Goal: Information Seeking & Learning: Learn about a topic

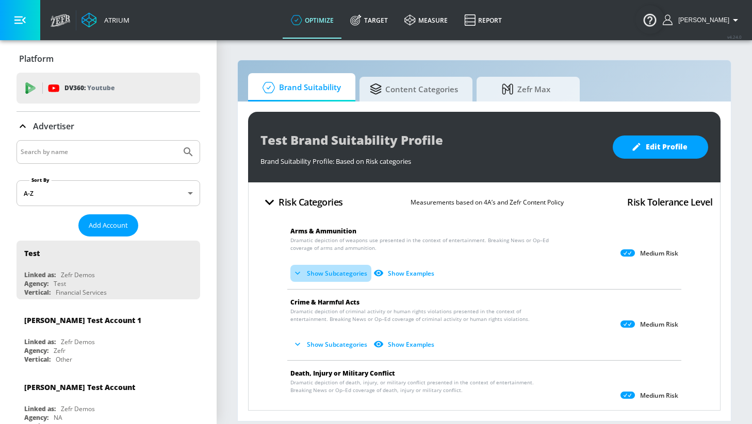
click at [352, 274] on button "Show Subcategories" at bounding box center [330, 273] width 81 height 17
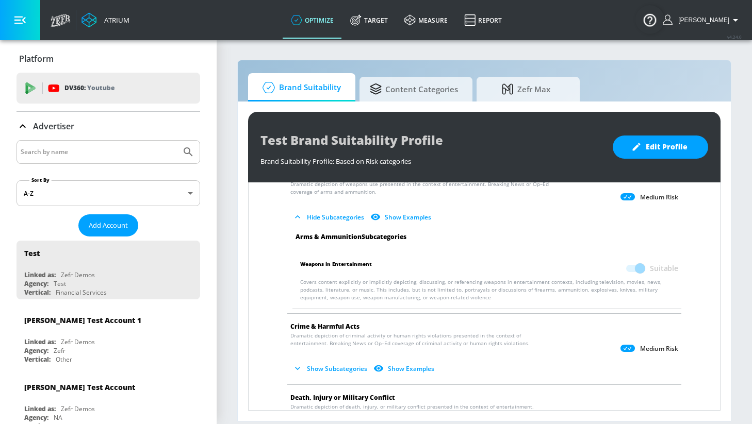
scroll to position [70, 0]
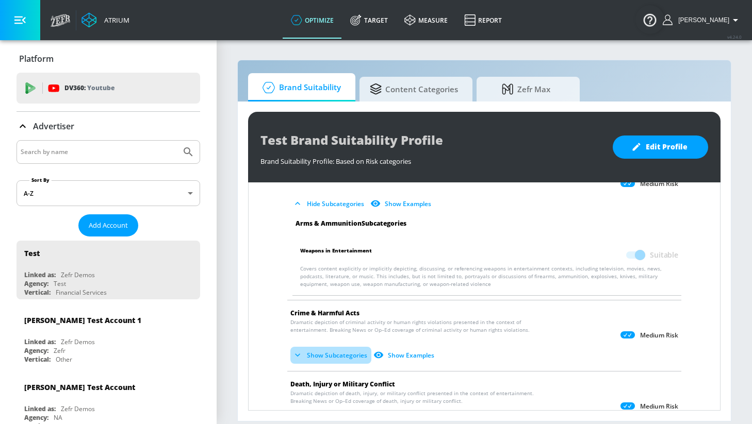
click at [341, 357] on button "Show Subcategories" at bounding box center [330, 355] width 81 height 17
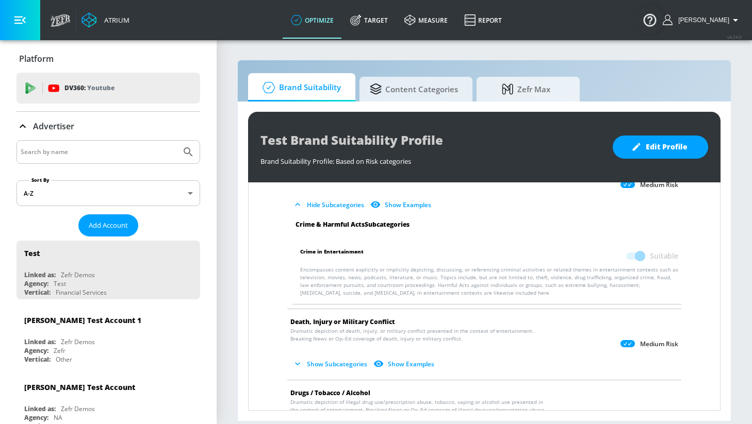
scroll to position [225, 0]
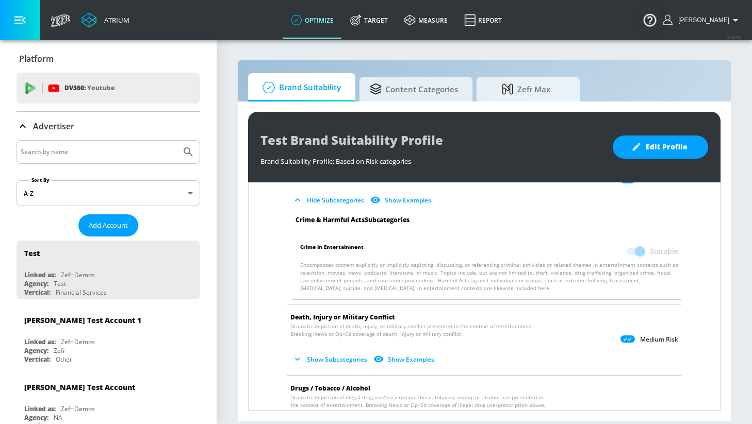
click at [332, 361] on button "Show Subcategories" at bounding box center [330, 359] width 81 height 17
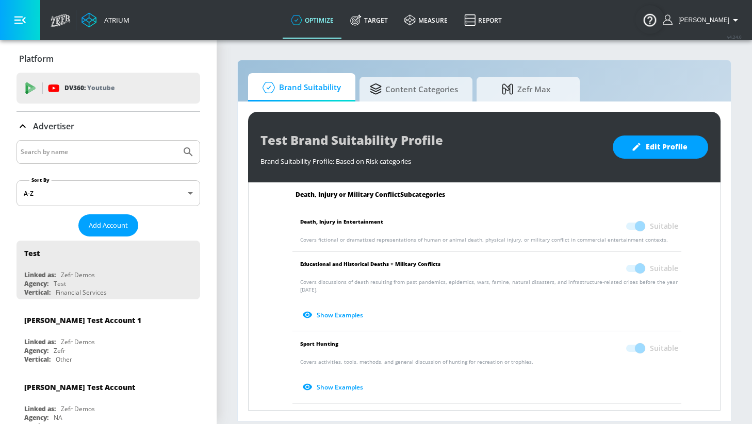
scroll to position [411, 0]
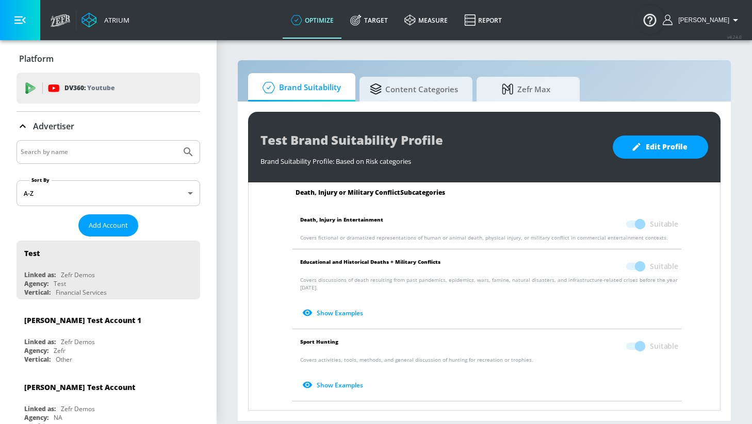
click at [331, 307] on button "Show Examples" at bounding box center [333, 313] width 67 height 17
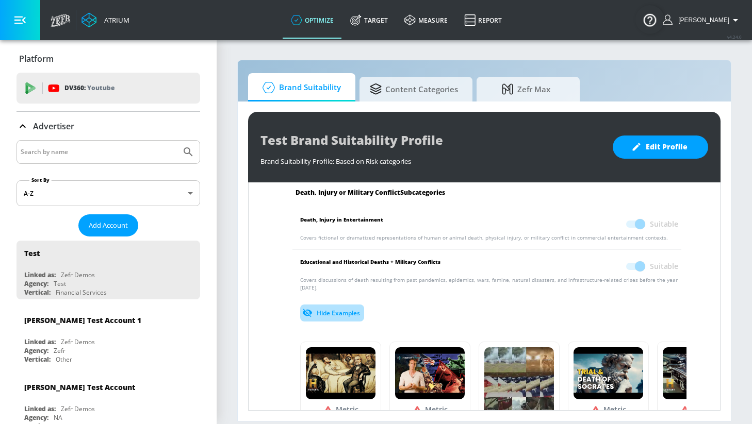
click at [344, 305] on button "Hide Examples" at bounding box center [332, 313] width 64 height 17
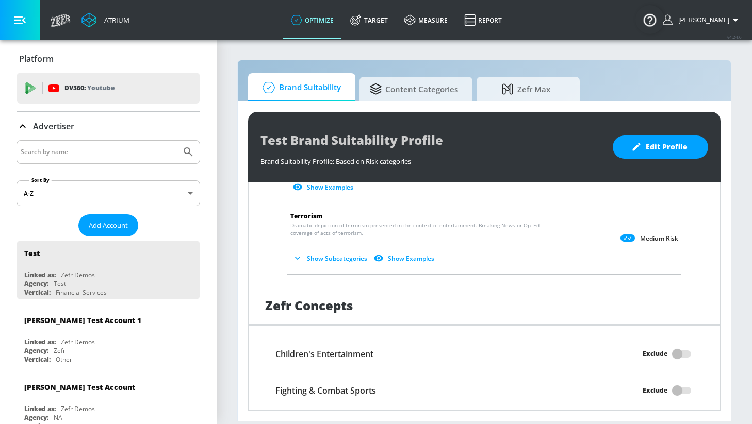
scroll to position [1261, 0]
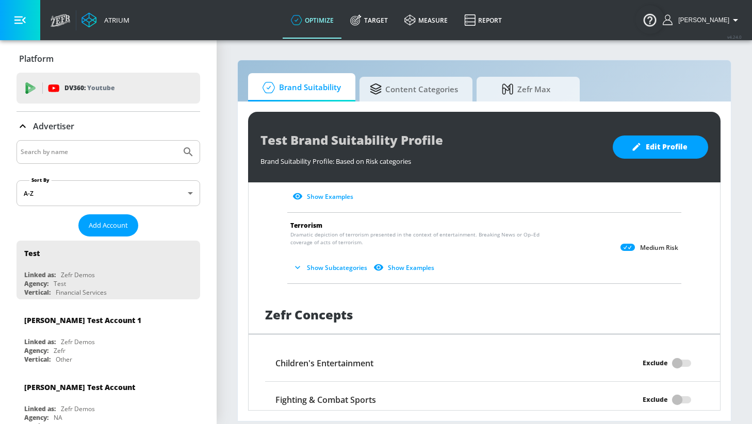
click at [333, 259] on button "Show Subcategories" at bounding box center [330, 267] width 81 height 17
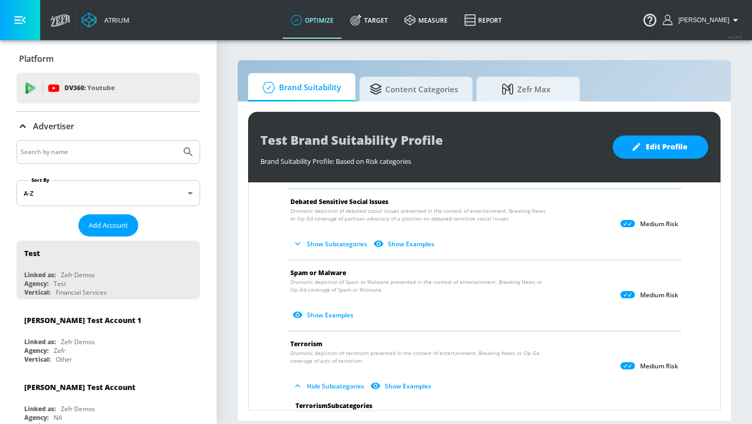
scroll to position [1142, 0]
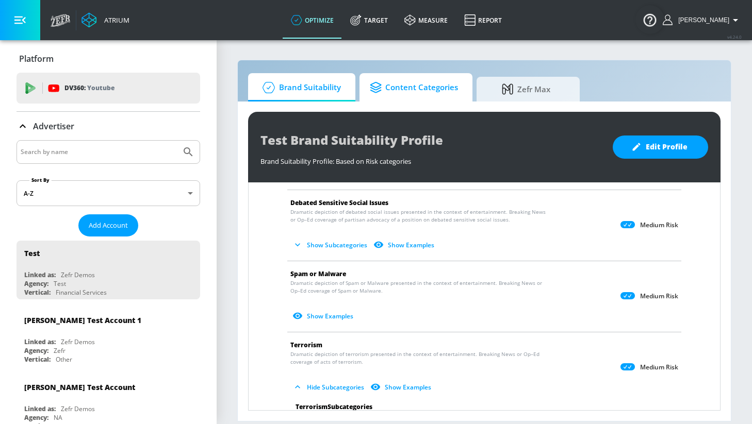
click at [422, 87] on span "Content Categories" at bounding box center [414, 87] width 88 height 25
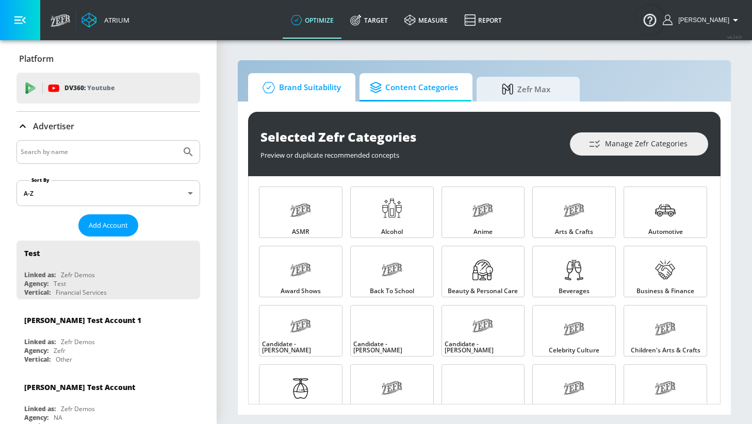
click at [320, 90] on span "Brand Suitability" at bounding box center [299, 87] width 82 height 25
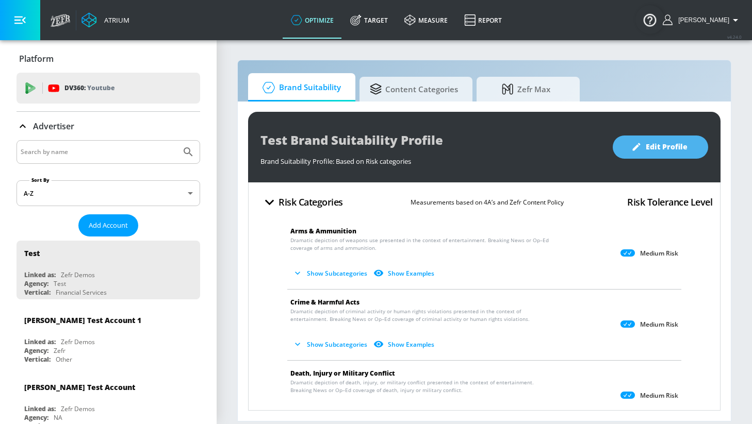
click at [662, 143] on span "Edit Profile" at bounding box center [660, 147] width 54 height 13
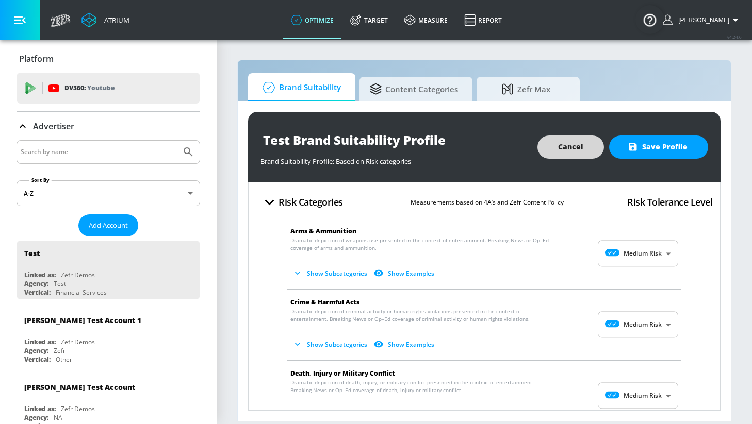
click at [588, 143] on button "Cancel" at bounding box center [570, 147] width 66 height 23
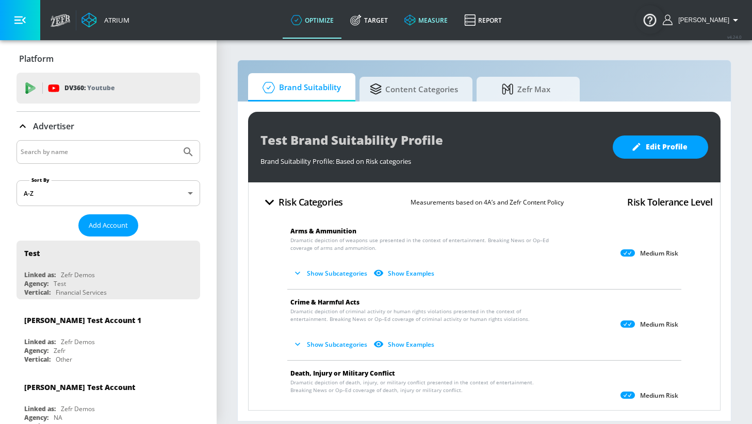
click at [438, 21] on link "measure" at bounding box center [426, 20] width 60 height 37
click at [340, 269] on button "Show Subcategories" at bounding box center [330, 273] width 81 height 17
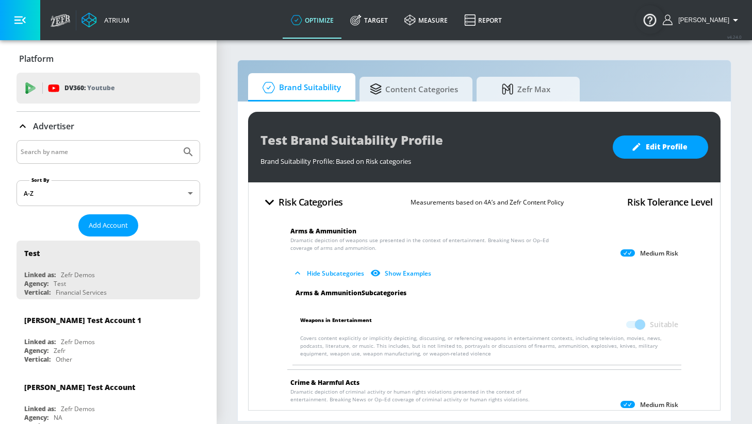
click at [357, 321] on span "Weapons in Entertainment" at bounding box center [336, 325] width 72 height 20
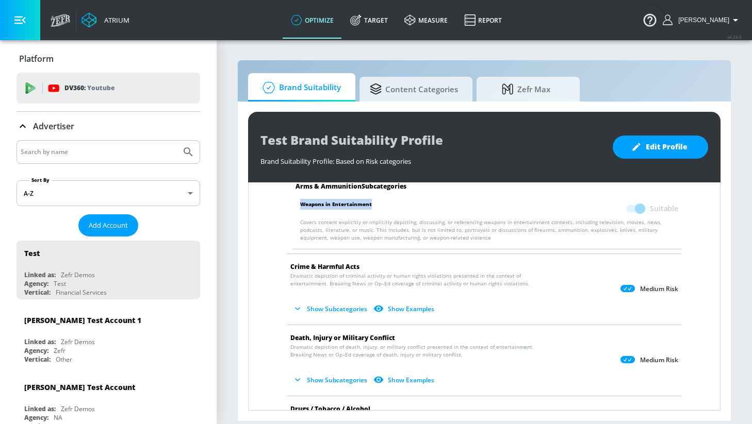
scroll to position [119, 0]
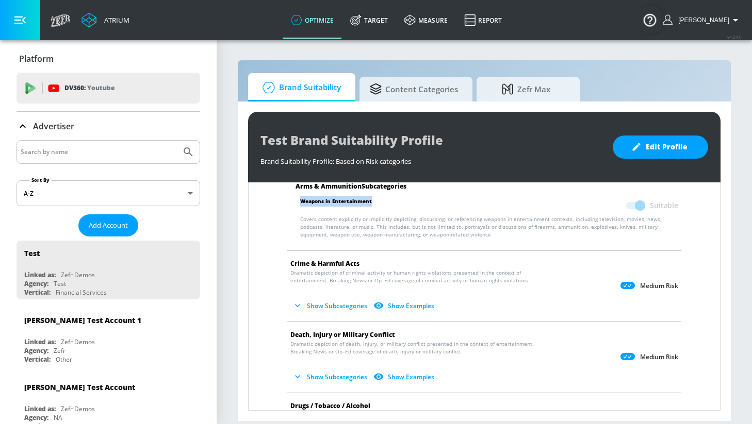
copy p "Weapons in Entertainment"
click at [311, 307] on button "Show Subcategories" at bounding box center [330, 305] width 81 height 17
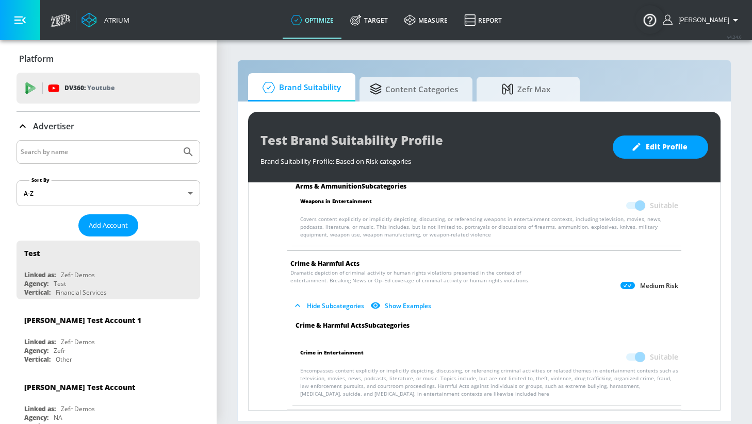
click at [336, 353] on span "Crime in Entertainment" at bounding box center [331, 357] width 63 height 20
copy p "Crime in Entertainment"
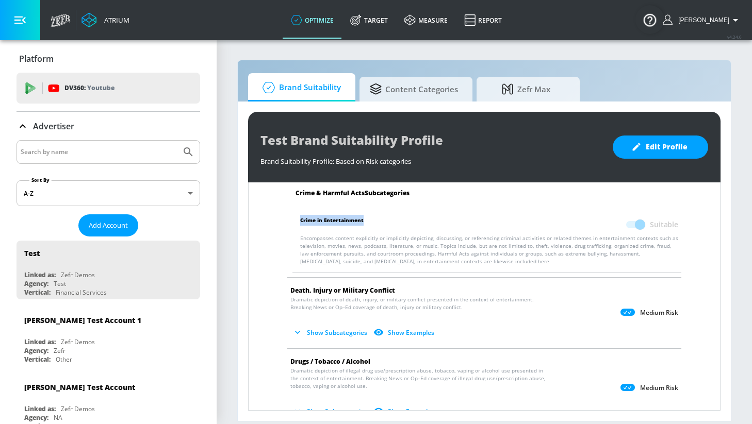
scroll to position [256, 0]
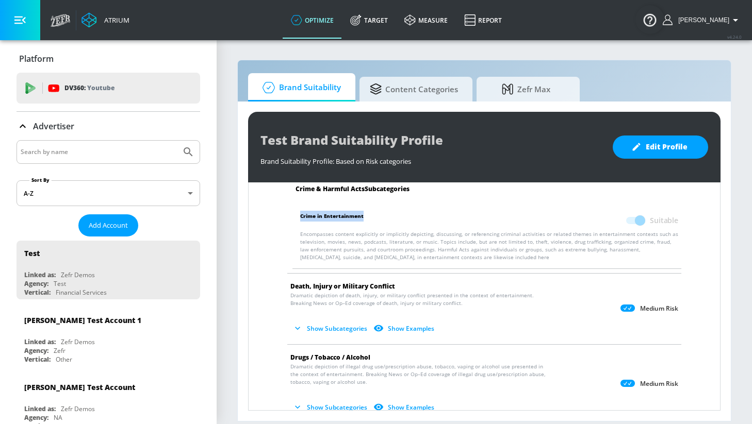
click at [345, 329] on button "Show Subcategories" at bounding box center [330, 328] width 81 height 17
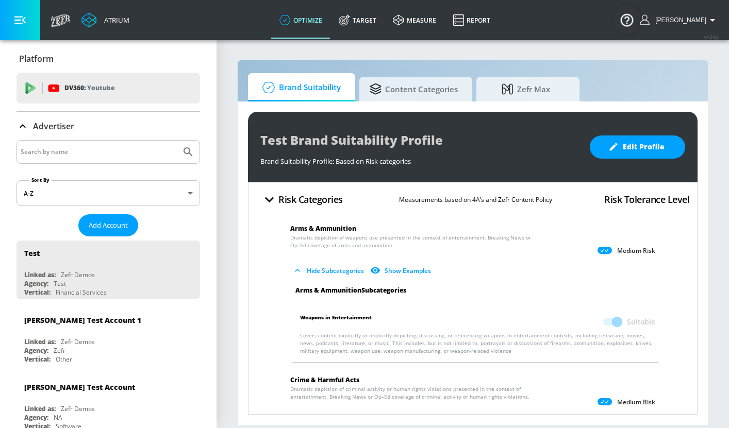
scroll to position [0, 0]
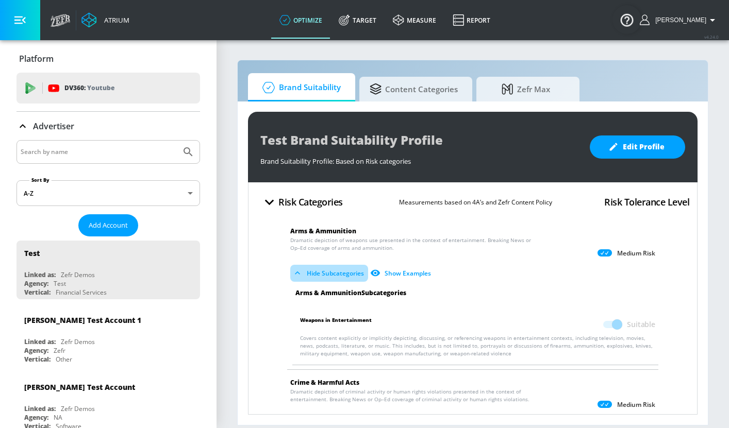
click at [299, 271] on icon "button" at bounding box center [297, 273] width 10 height 10
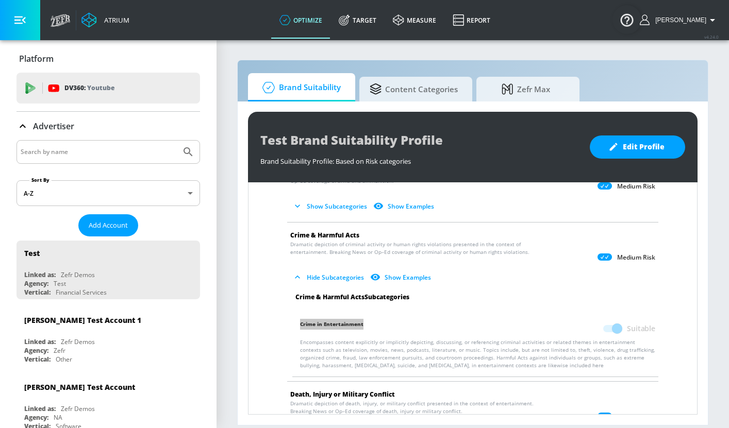
scroll to position [76, 0]
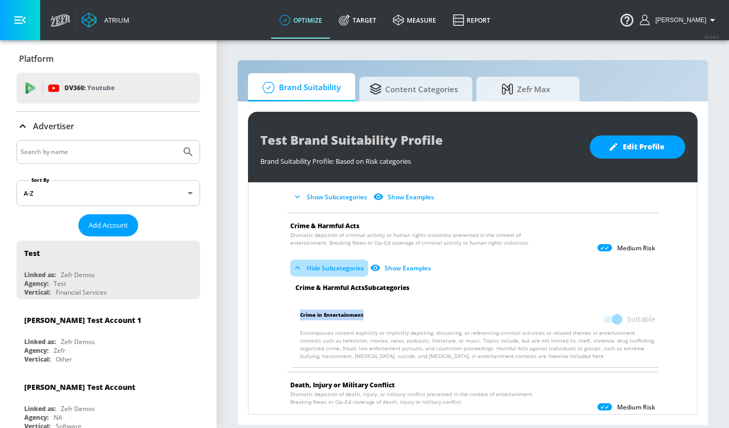
click at [296, 265] on icon "button" at bounding box center [297, 268] width 10 height 10
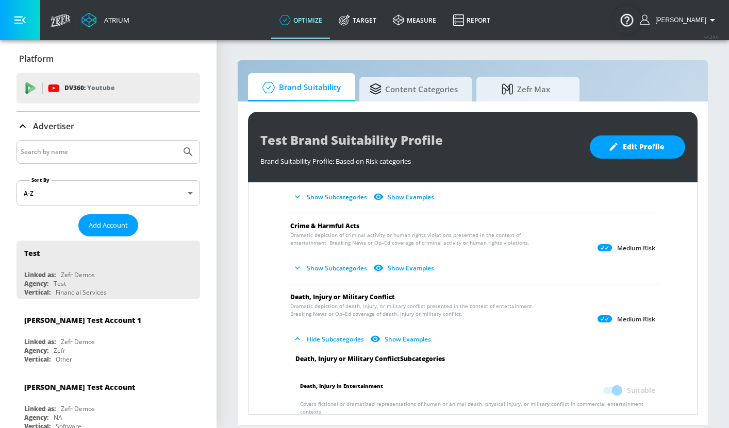
click at [370, 297] on span "Death, Injury or Military Conflict" at bounding box center [342, 297] width 105 height 9
copy span "Death, Injury or Military Conflict"
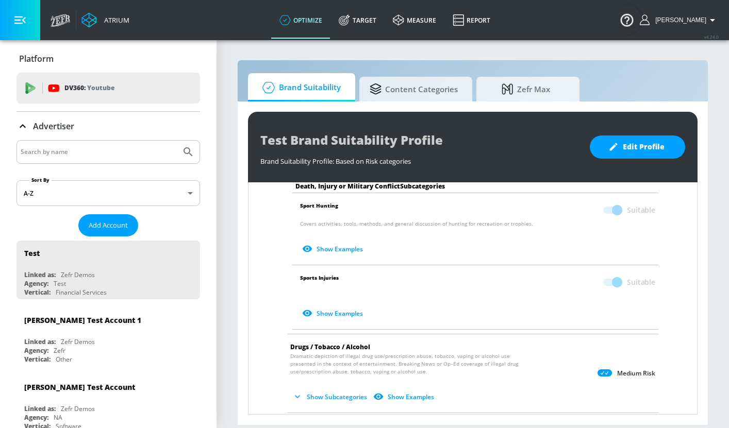
scroll to position [391, 0]
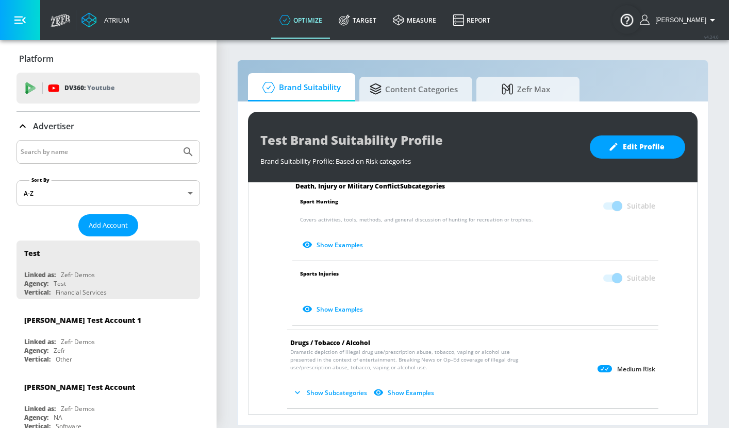
click at [343, 339] on span "Drugs / Tobacco / Alcohol" at bounding box center [330, 343] width 80 height 9
copy span "Drugs / Tobacco / Alcohol"
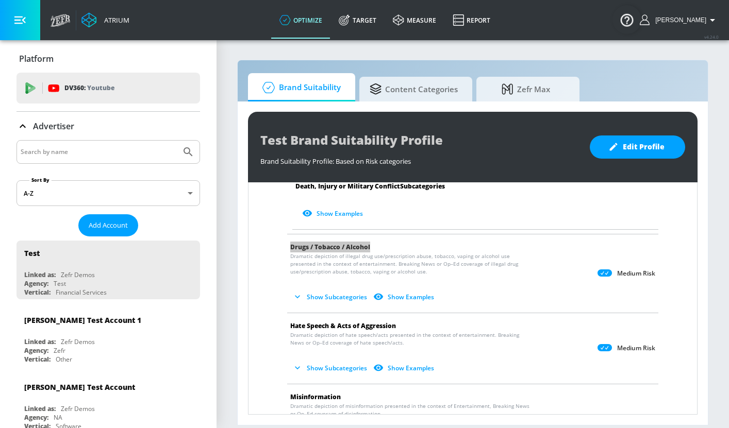
scroll to position [492, 0]
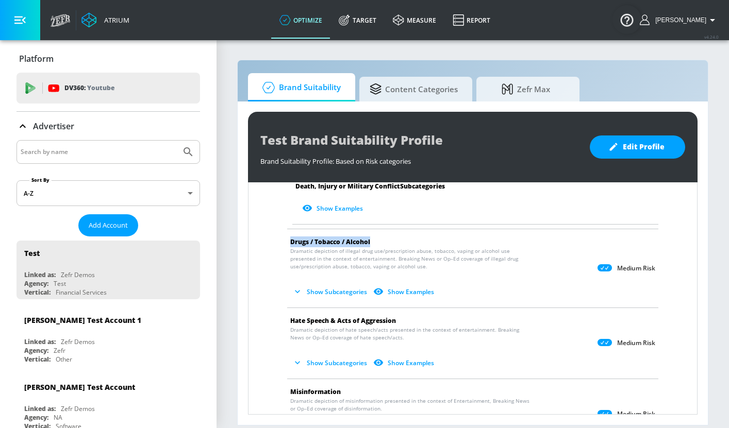
click at [369, 316] on span "Hate Speech & Acts of Aggression" at bounding box center [343, 320] width 106 height 9
copy span "Hate Speech & Acts of Aggression"
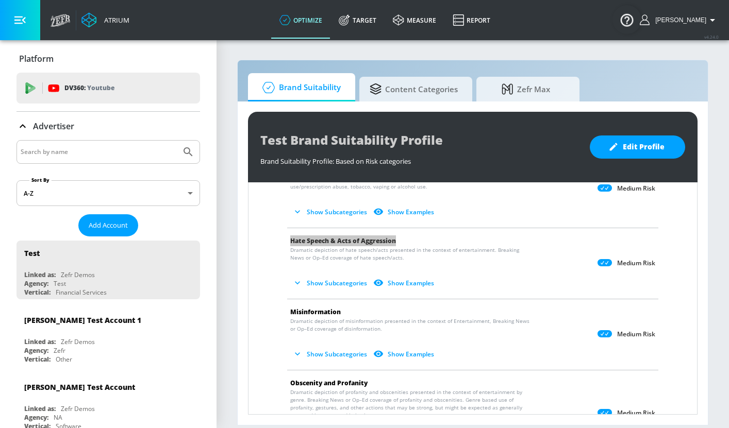
scroll to position [584, 0]
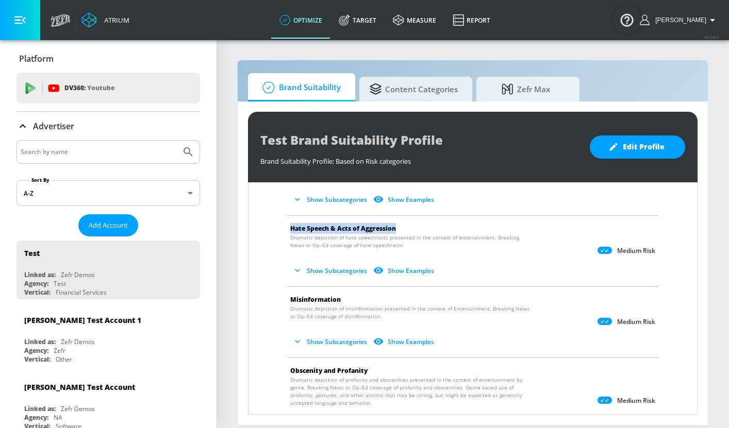
click at [316, 294] on span "Misinformation" at bounding box center [464, 299] width 348 height 11
copy span "Misinformation"
click at [342, 366] on span "Obscenity and Profanity" at bounding box center [328, 370] width 77 height 9
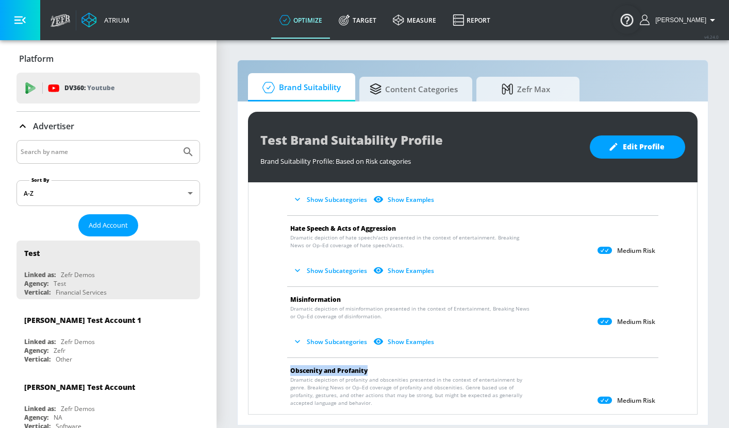
click at [342, 366] on span "Obscenity and Profanity" at bounding box center [328, 370] width 77 height 9
copy span "Obscenity and Profanity"
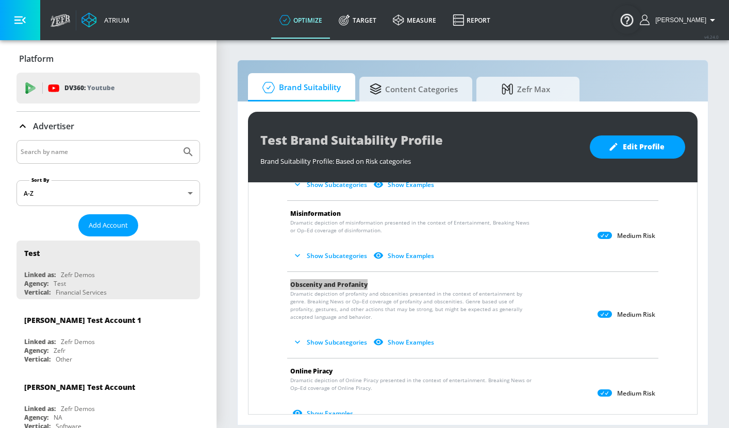
scroll to position [674, 0]
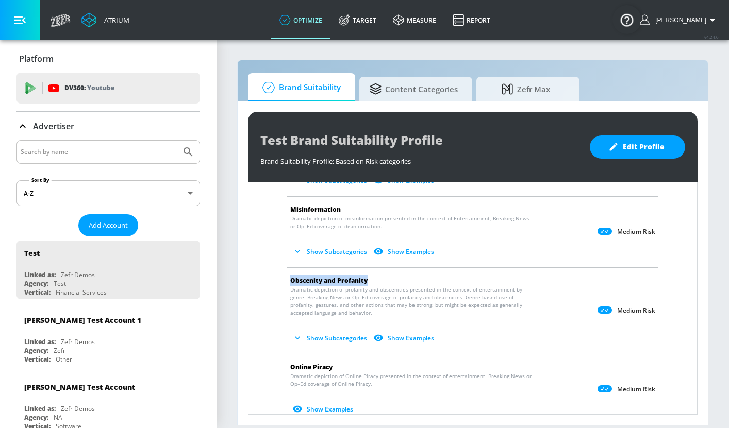
click at [310, 363] on span "Online Piracy" at bounding box center [311, 367] width 42 height 9
copy span "Online Piracy"
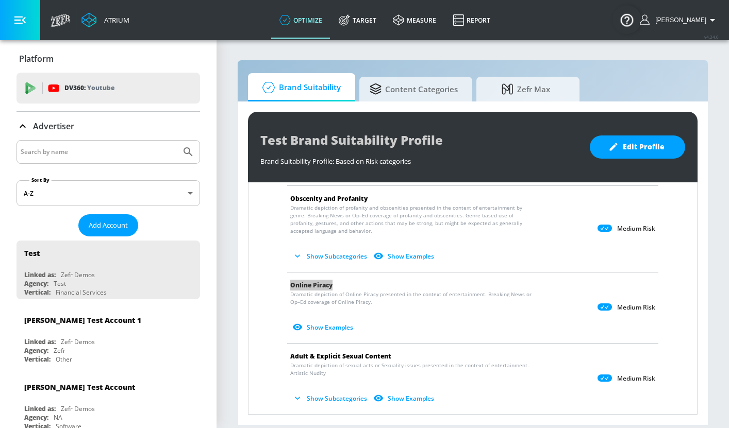
scroll to position [764, 0]
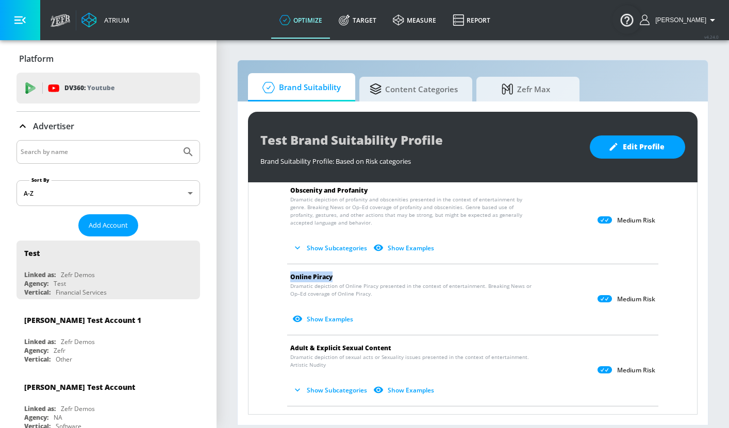
click at [343, 344] on span "Adult & Explicit Sexual Content" at bounding box center [340, 348] width 101 height 9
copy span "Adult & Explicit Sexual Content"
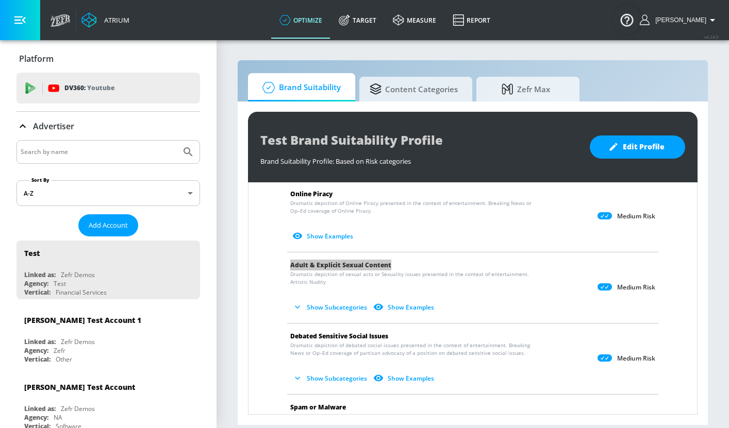
scroll to position [848, 0]
click at [367, 331] on span "Debated Sensitive Social Issues" at bounding box center [339, 335] width 98 height 9
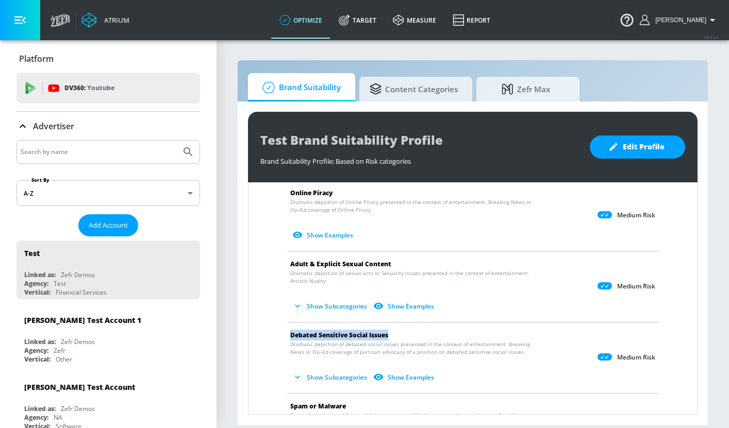
click at [367, 331] on span "Debated Sensitive Social Issues" at bounding box center [339, 335] width 98 height 9
copy span "Debated Sensitive Social Issues"
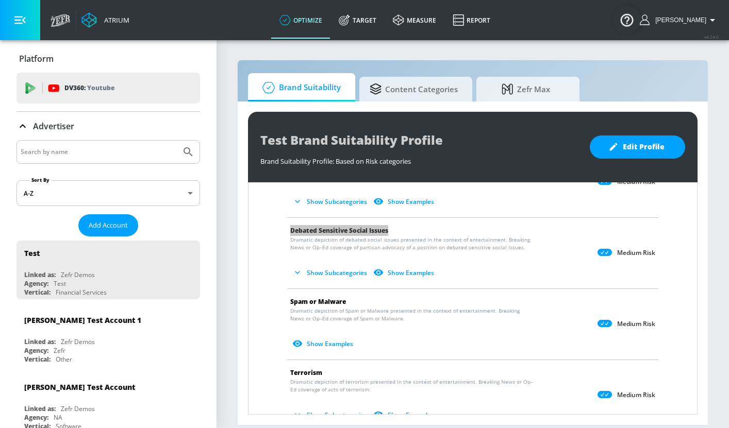
scroll to position [957, 0]
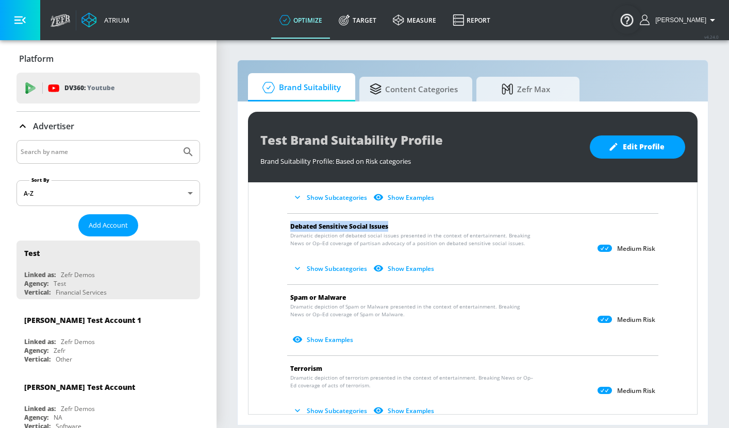
click at [324, 293] on span "Spam or Malware" at bounding box center [318, 297] width 56 height 9
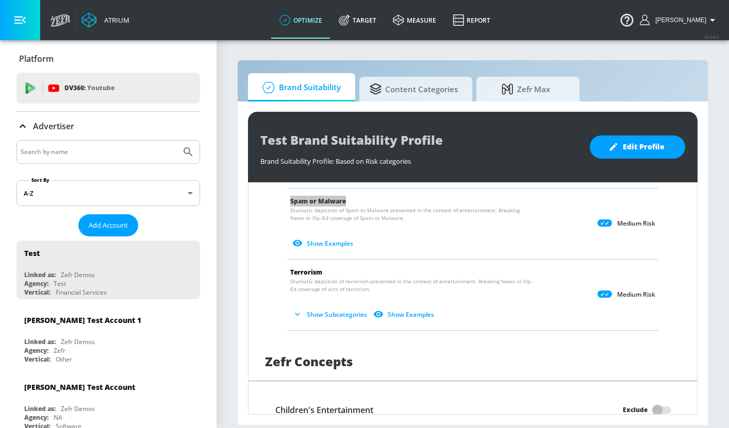
scroll to position [1079, 0]
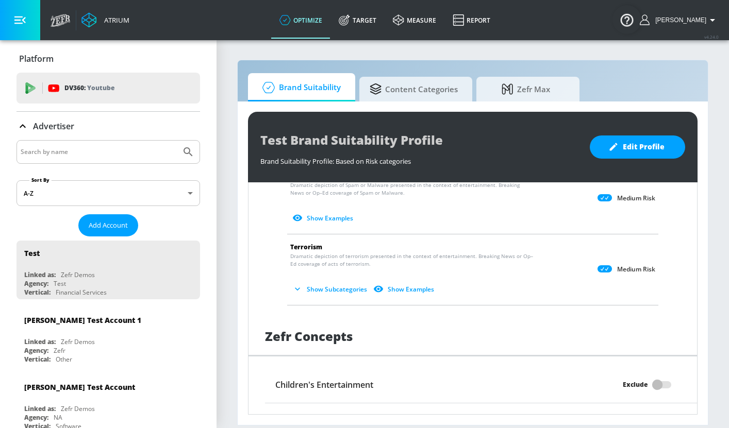
click at [311, 243] on span "Terrorism" at bounding box center [306, 247] width 32 height 9
click at [341, 282] on button "Show Subcategories" at bounding box center [330, 289] width 81 height 17
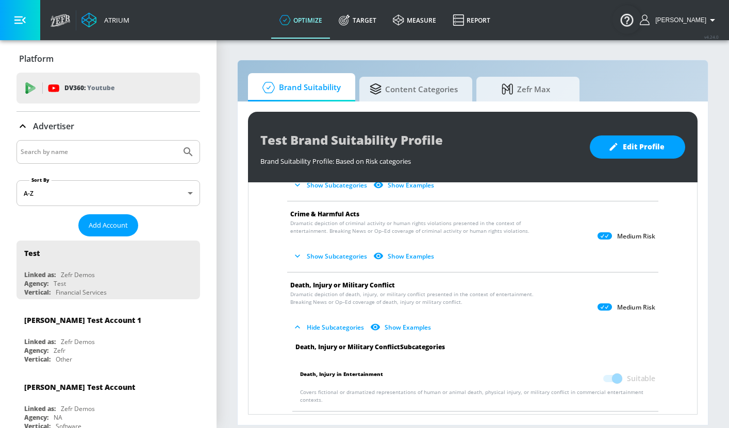
scroll to position [0, 0]
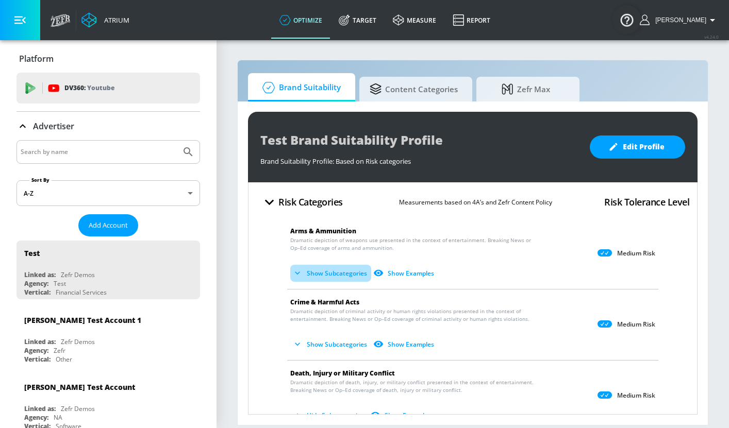
click at [333, 274] on button "Show Subcategories" at bounding box center [330, 273] width 81 height 17
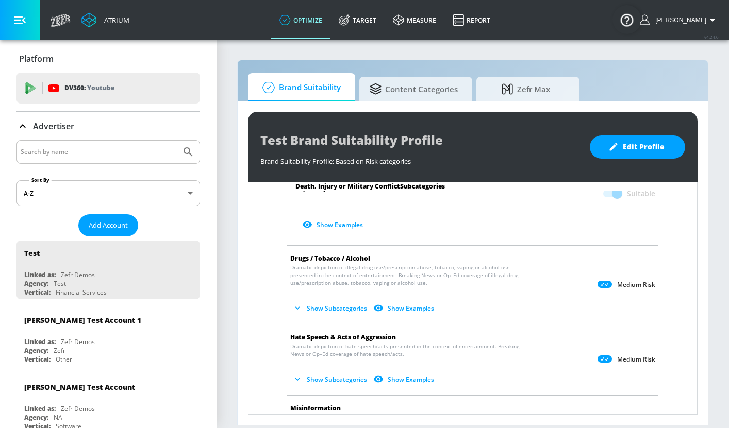
scroll to position [573, 0]
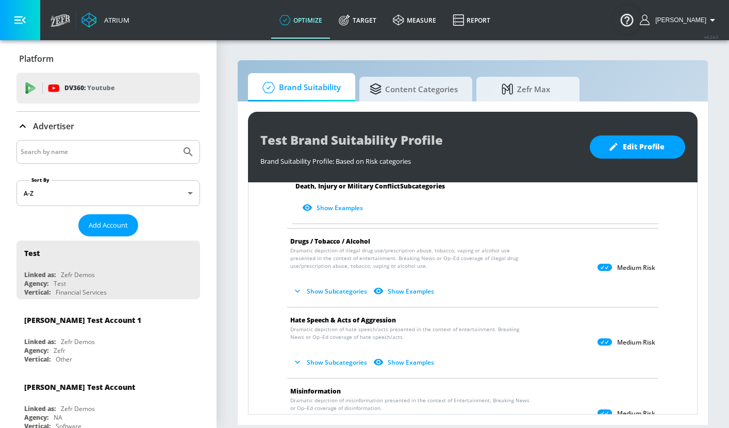
click at [299, 286] on icon "button" at bounding box center [297, 291] width 10 height 10
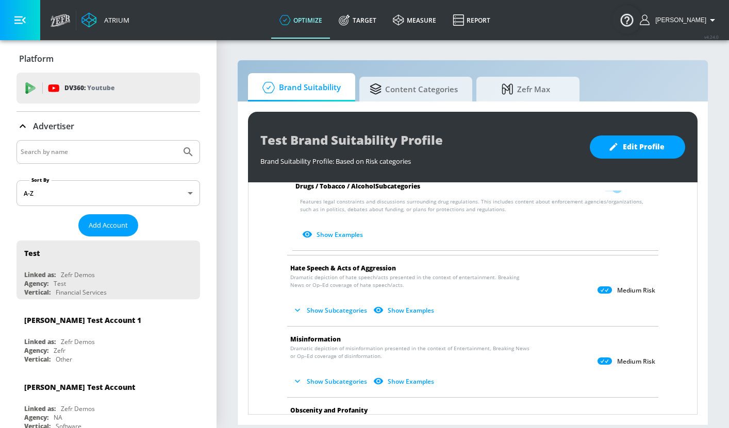
scroll to position [896, 0]
click at [332, 301] on button "Show Subcategories" at bounding box center [330, 309] width 81 height 17
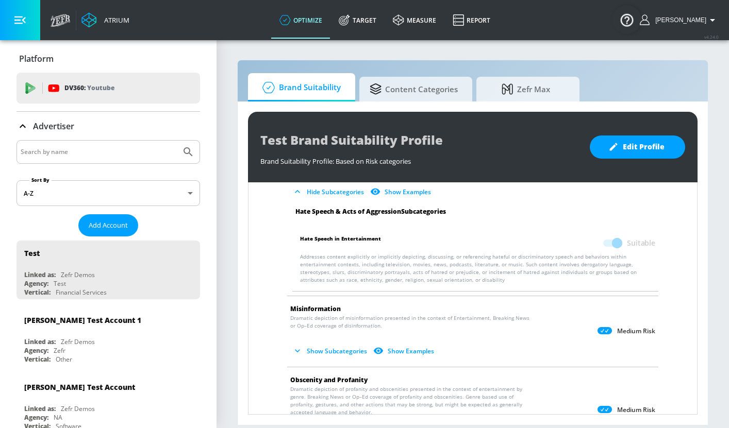
scroll to position [1014, 0]
click at [338, 342] on button "Show Subcategories" at bounding box center [330, 350] width 81 height 17
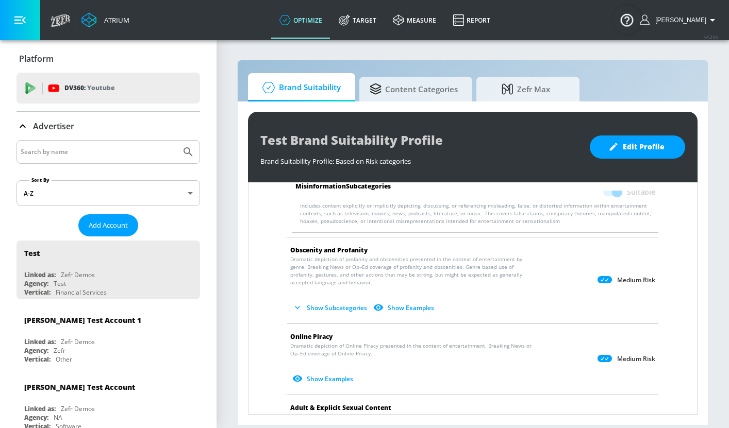
click at [328, 299] on button "Show Subcategories" at bounding box center [330, 307] width 81 height 17
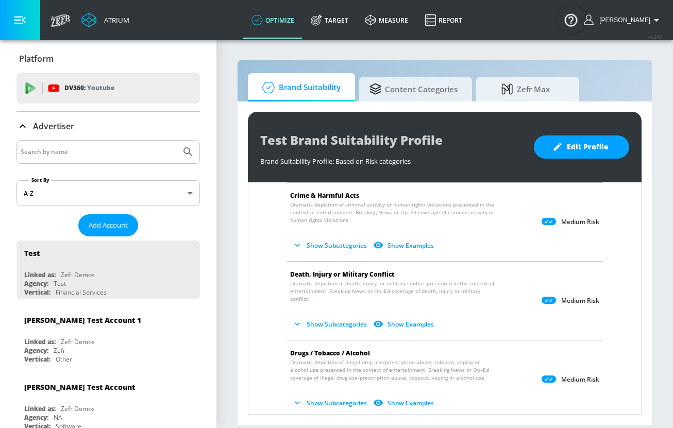
scroll to position [65, 0]
